Goal: Navigation & Orientation: Understand site structure

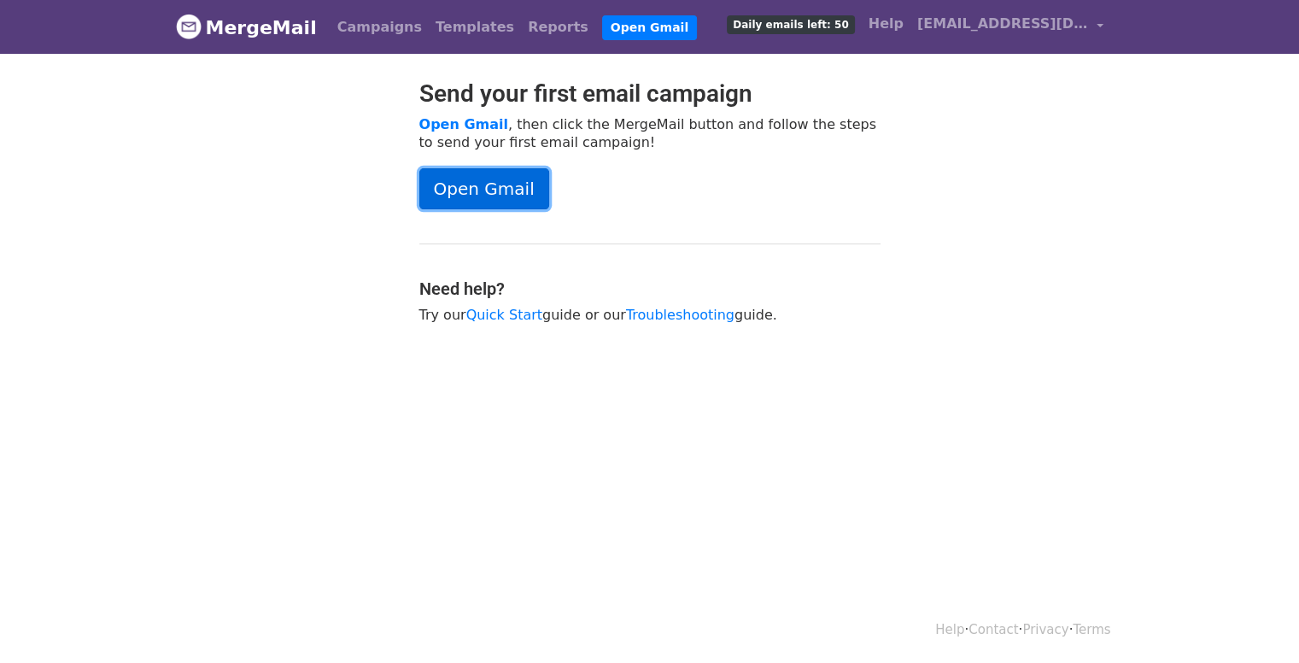
click at [480, 177] on link "Open Gmail" at bounding box center [484, 188] width 130 height 41
click at [1100, 28] on link "[EMAIL_ADDRESS][DOMAIN_NAME]" at bounding box center [1011, 27] width 200 height 40
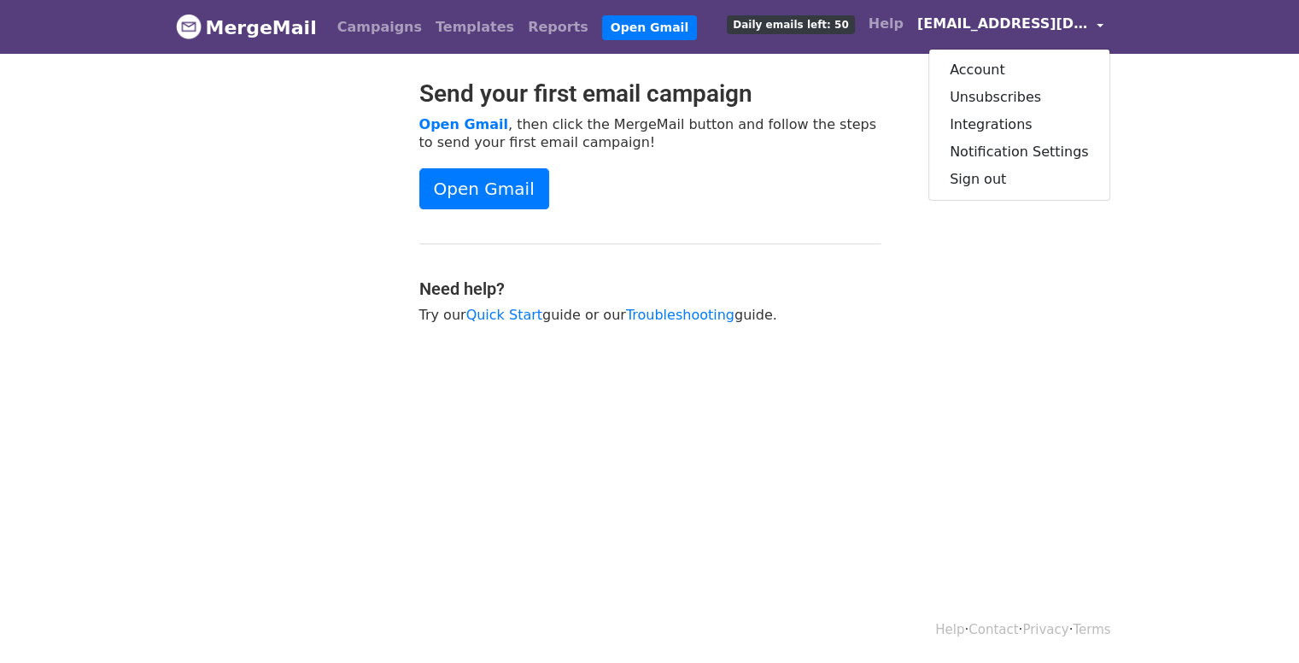
click at [964, 339] on body "MergeMail Campaigns Templates Reports Open Gmail Daily emails left: 50 Help [EM…" at bounding box center [649, 204] width 1299 height 409
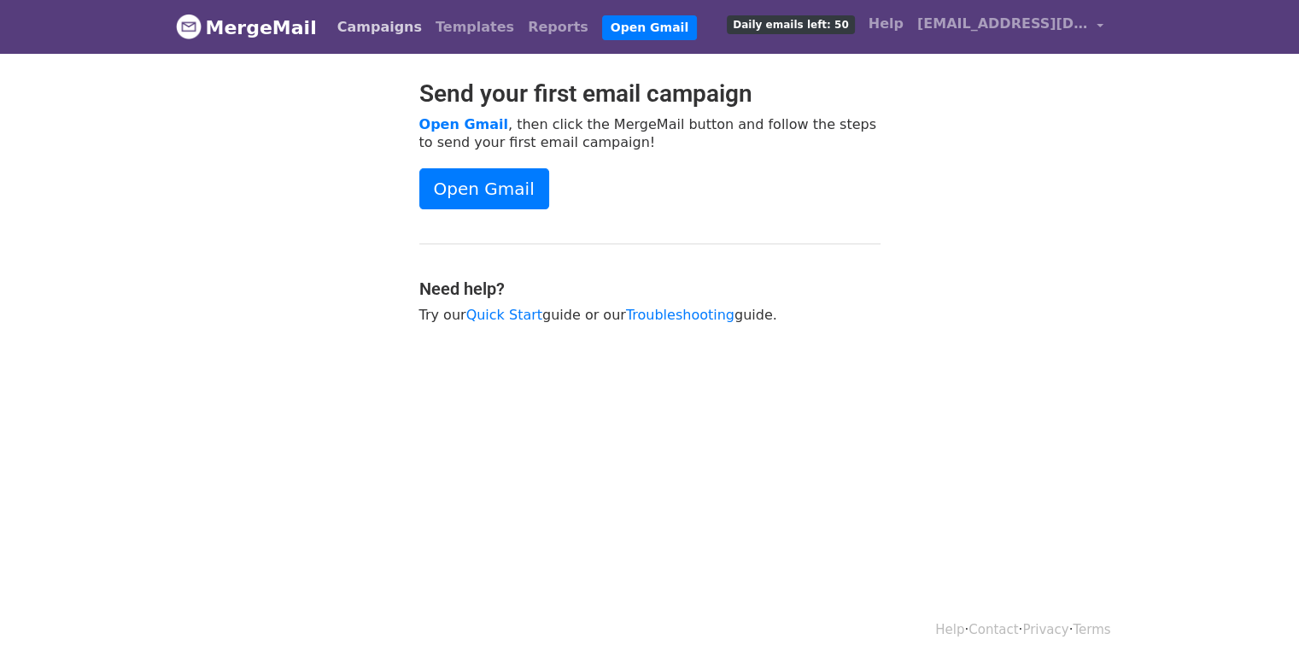
click at [360, 36] on link "Campaigns" at bounding box center [380, 27] width 98 height 34
click at [429, 21] on link "Templates" at bounding box center [475, 27] width 92 height 34
click at [521, 25] on link "Reports" at bounding box center [558, 27] width 74 height 34
click at [220, 30] on link "MergeMail" at bounding box center [246, 27] width 141 height 36
click at [239, 28] on link "MergeMail" at bounding box center [246, 27] width 141 height 36
